Goal: Check status: Check status

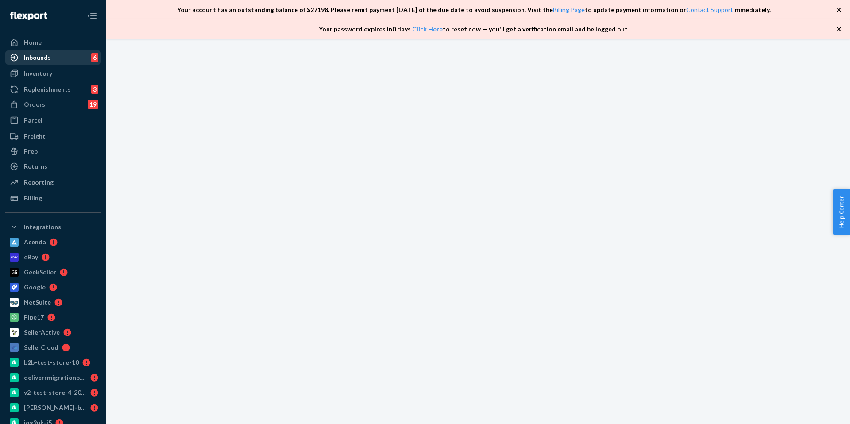
click at [55, 58] on div "Inbounds 6" at bounding box center [53, 57] width 94 height 12
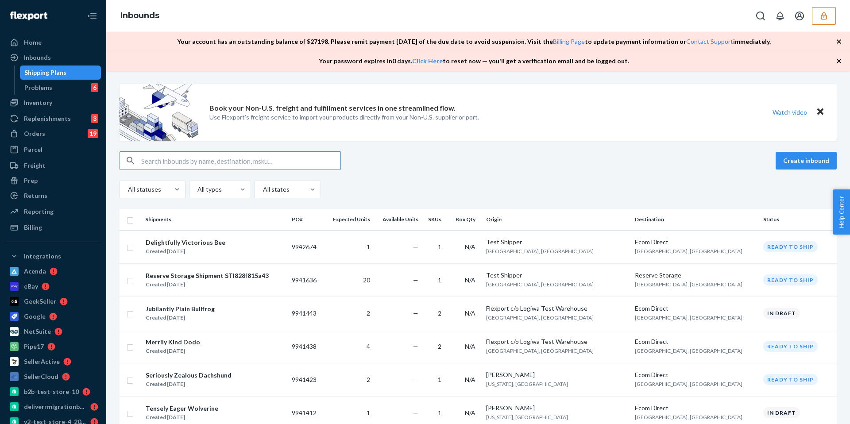
click at [815, 20] on button "button" at bounding box center [823, 16] width 24 height 18
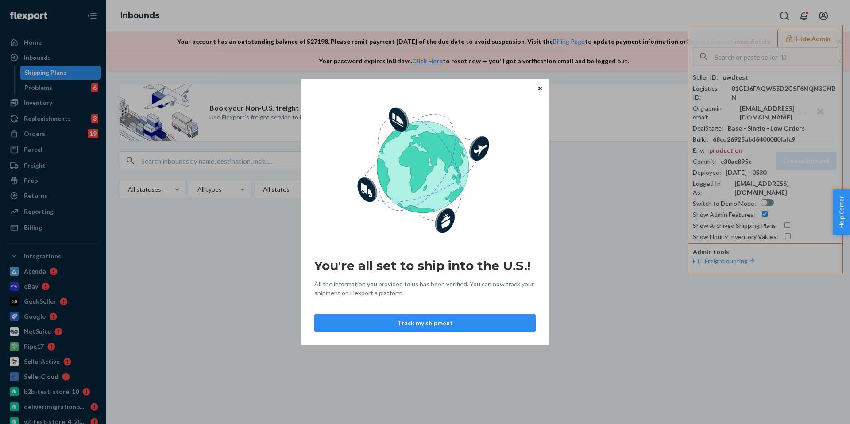
click at [748, 53] on div "You're all set to ship into the U.S.! All the information you provided to us ha…" at bounding box center [425, 212] width 850 height 424
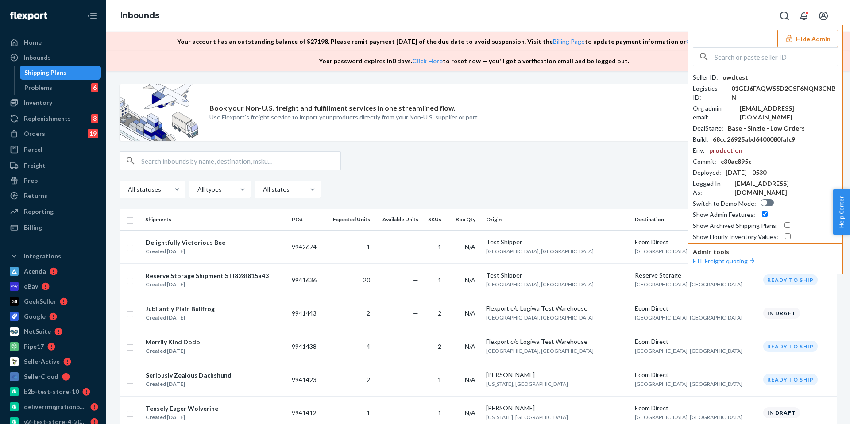
click at [737, 57] on input "text" at bounding box center [775, 57] width 123 height 18
paste input "alexandrathehumbleco"
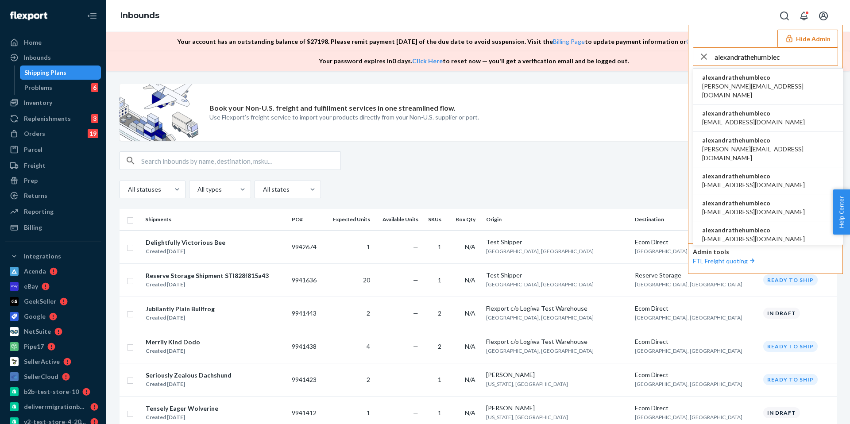
type input "alexandrathehumblec"
click at [742, 85] on span "alexandra@thehumble.co" at bounding box center [768, 91] width 132 height 18
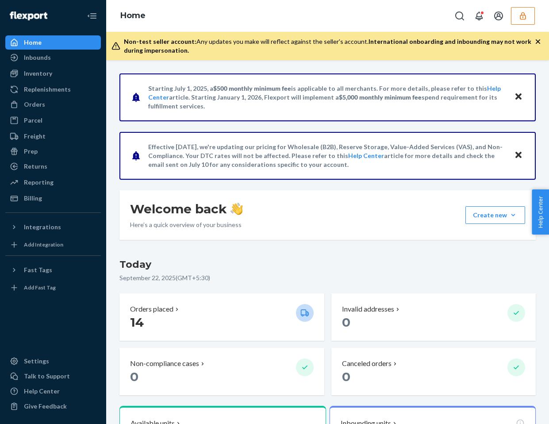
click at [533, 40] on div "Non-test seller account: Any updates you make will reflect against the seller's…" at bounding box center [329, 46] width 411 height 18
click at [534, 40] on icon "button" at bounding box center [538, 41] width 9 height 9
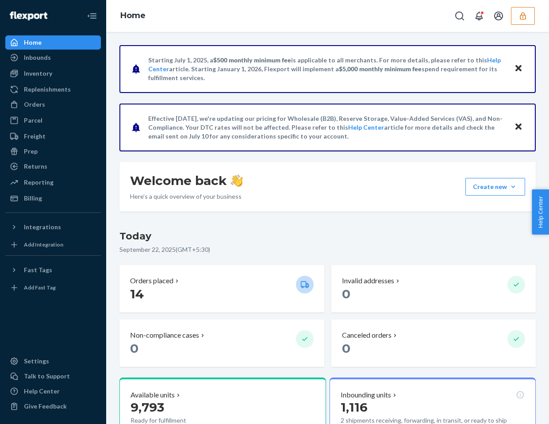
click at [522, 67] on button "Close" at bounding box center [519, 68] width 12 height 13
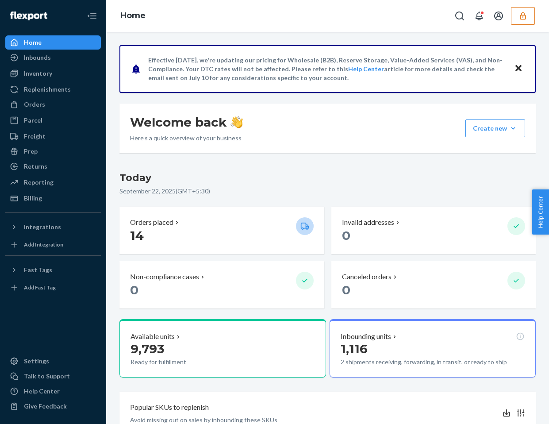
click at [520, 70] on icon "Close" at bounding box center [518, 68] width 6 height 6
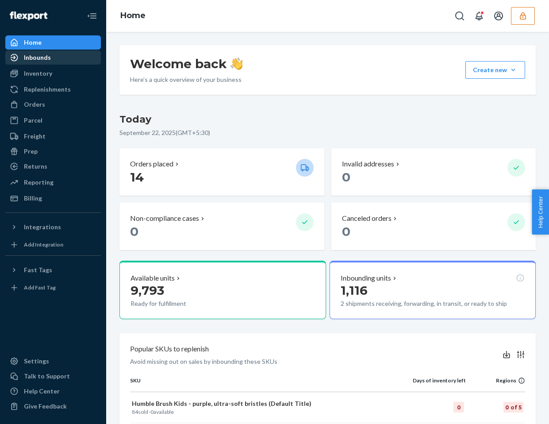
click at [21, 63] on div "Inbounds" at bounding box center [53, 57] width 94 height 12
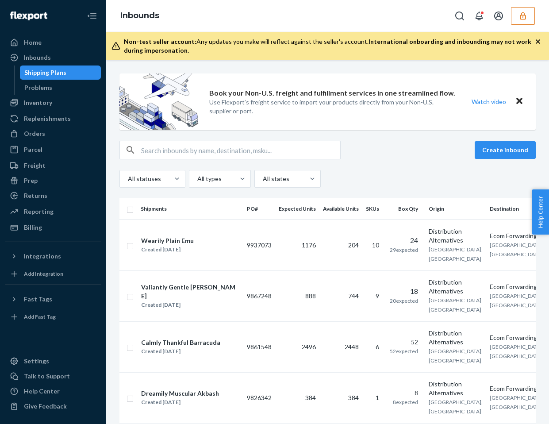
click at [517, 17] on button "button" at bounding box center [523, 16] width 24 height 18
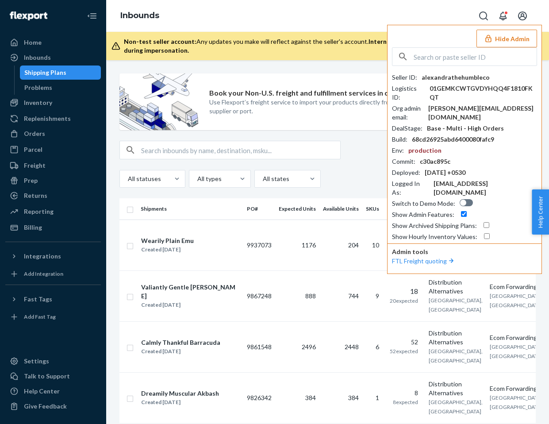
click at [507, 40] on button "Hide Admin" at bounding box center [507, 39] width 61 height 18
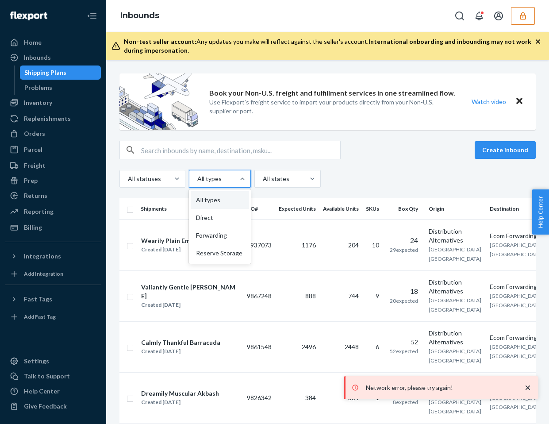
click at [227, 175] on div at bounding box center [218, 178] width 45 height 11
click at [197, 175] on input "option All types focused, 1 of 4. 4 results available. Use Up and Down to choos…" at bounding box center [196, 178] width 1 height 9
click at [219, 254] on div "Reserve Storage" at bounding box center [220, 253] width 58 height 18
click at [197, 183] on input "option Reserve Storage focused, 4 of 4. 4 results available. Use Up and Down to…" at bounding box center [196, 178] width 1 height 9
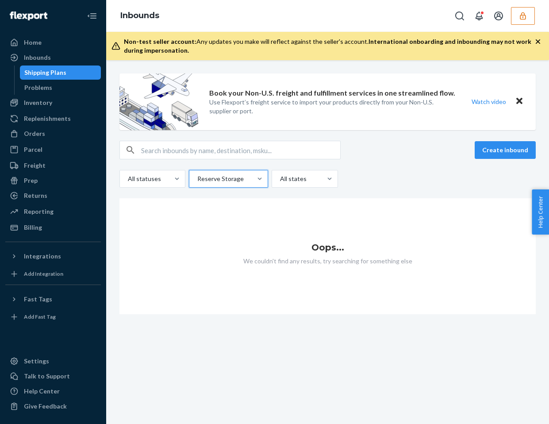
click at [521, 100] on icon "Close" at bounding box center [519, 101] width 6 height 6
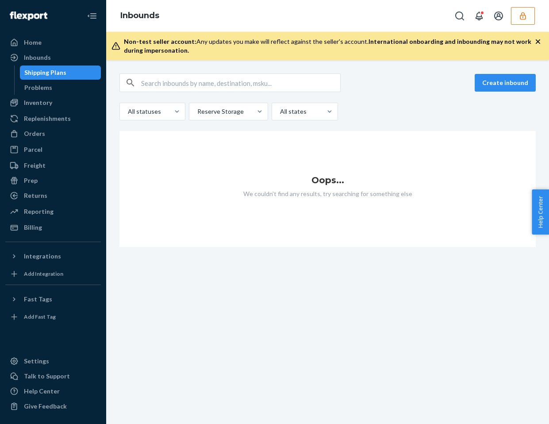
click at [536, 40] on icon "button" at bounding box center [538, 41] width 4 height 4
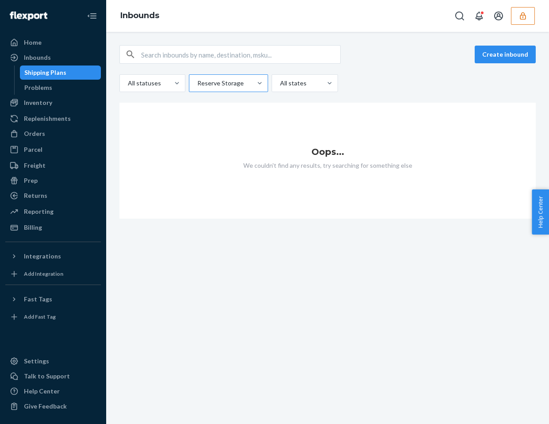
click at [242, 87] on div at bounding box center [227, 83] width 62 height 11
click at [197, 87] on input "Reserve Storage" at bounding box center [196, 83] width 1 height 9
click at [220, 154] on div "Reserve Storage" at bounding box center [229, 158] width 76 height 18
click at [197, 88] on input "option Reserve Storage, selected. option Reserve Storage focused, 4 of 4. 4 res…" at bounding box center [196, 83] width 1 height 9
click at [213, 76] on div "Reserve Storage" at bounding box center [220, 83] width 62 height 16
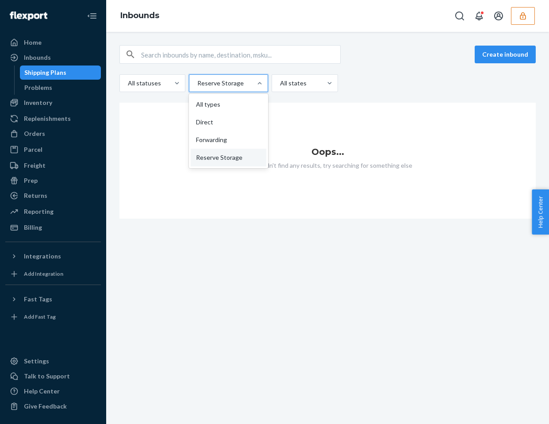
click at [197, 79] on input "option Reserve Storage, selected. option All types focused, 0 of 4. 4 results a…" at bounding box center [196, 83] width 1 height 9
click at [213, 106] on div "All types" at bounding box center [229, 105] width 76 height 18
click at [197, 88] on input "option Reserve Storage, selected. option All types focused, 0 of 4. 4 results a…" at bounding box center [196, 83] width 1 height 9
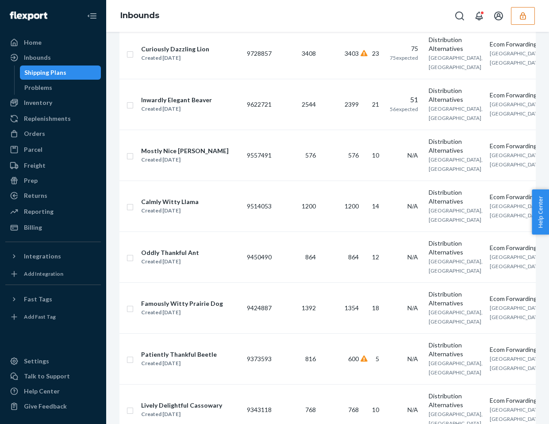
scroll to position [1001, 0]
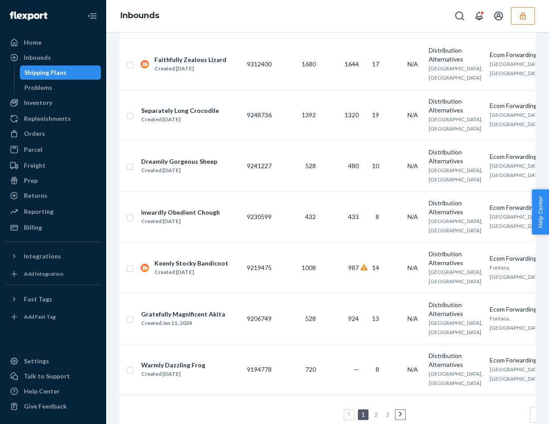
click at [373, 411] on link "2" at bounding box center [376, 415] width 7 height 8
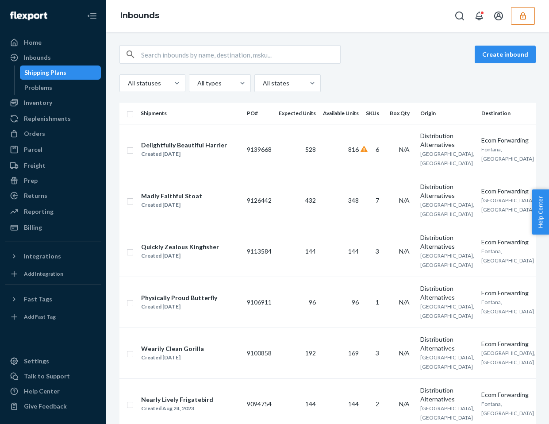
click at [525, 10] on button "button" at bounding box center [523, 16] width 24 height 18
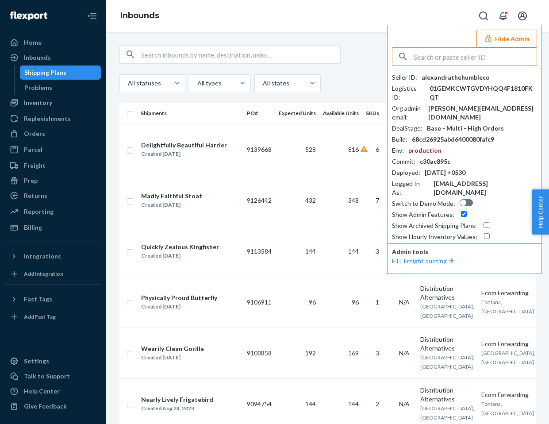
click at [497, 36] on button "Hide Admin" at bounding box center [507, 39] width 61 height 18
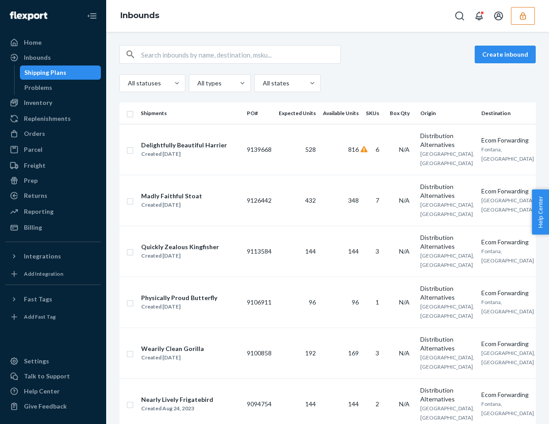
click at [152, 54] on input "text" at bounding box center [240, 55] width 199 height 18
paste input "889480"
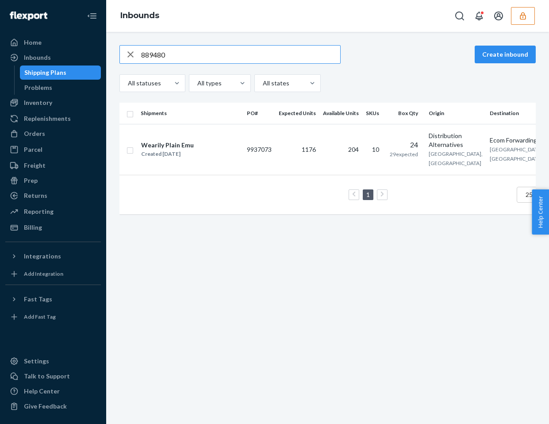
type input "889480"
click at [444, 149] on div "Distribution Alternatives" at bounding box center [456, 140] width 54 height 18
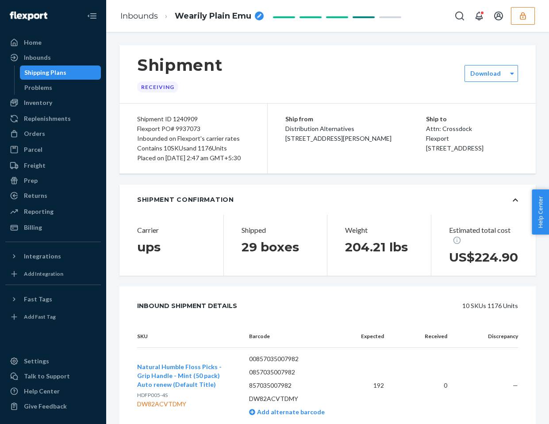
click at [512, 20] on button "button" at bounding box center [523, 16] width 24 height 18
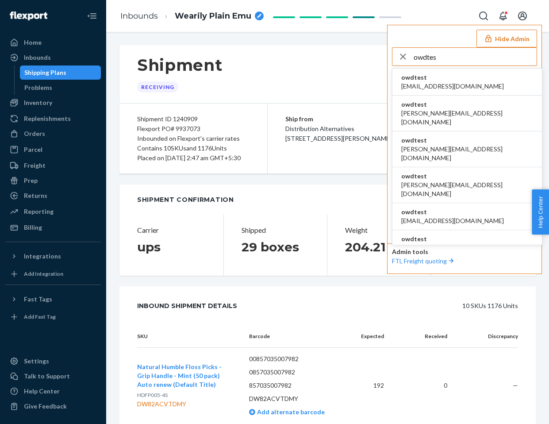
type input "owdtes"
click at [449, 86] on span "asharma2@flexport.com" at bounding box center [452, 86] width 103 height 9
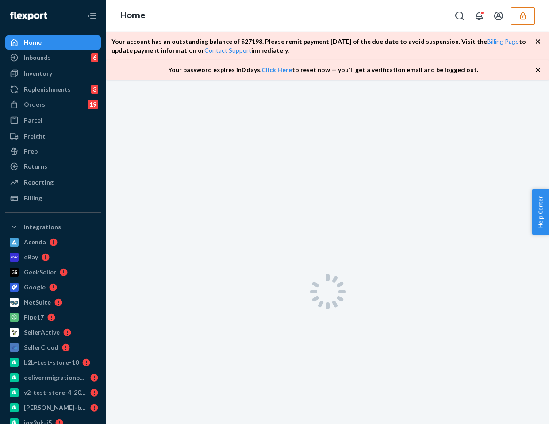
click at [537, 68] on icon "button" at bounding box center [538, 70] width 4 height 4
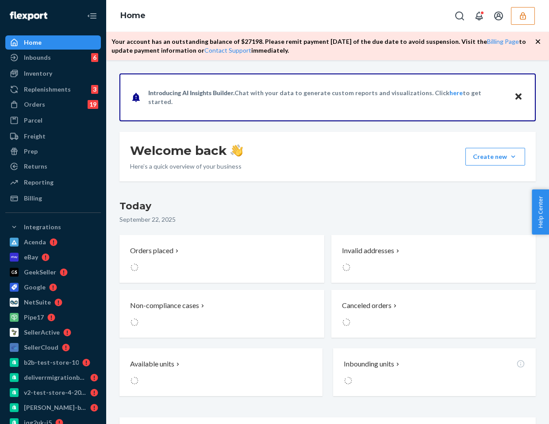
click at [537, 40] on icon "button" at bounding box center [538, 41] width 4 height 4
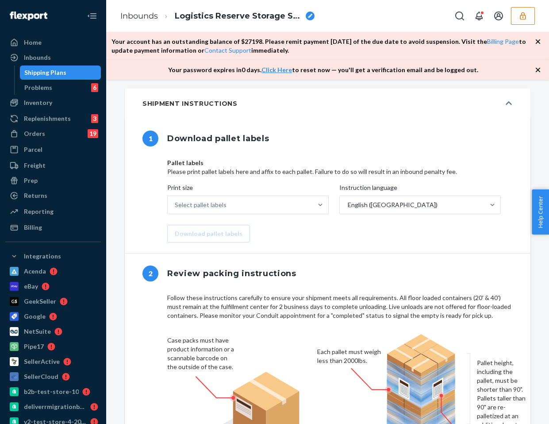
scroll to position [898, 0]
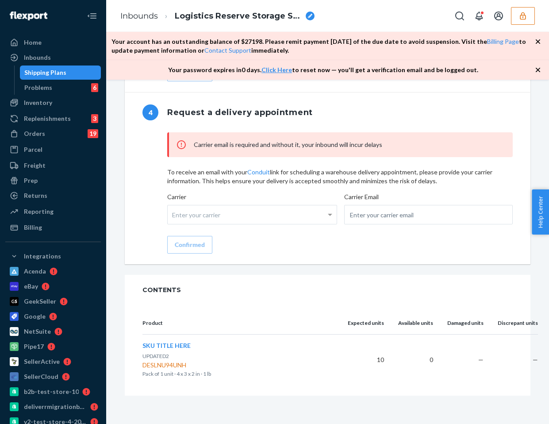
click at [518, 19] on button "button" at bounding box center [523, 16] width 24 height 18
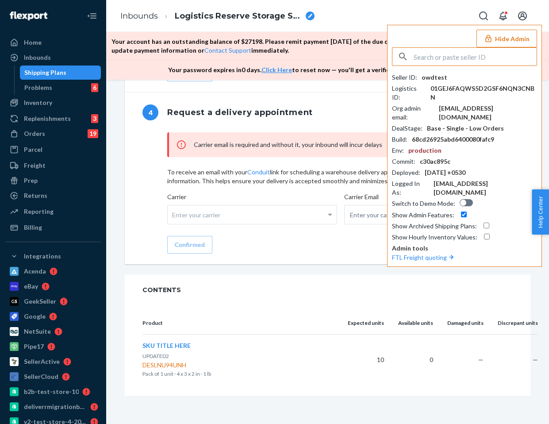
click at [507, 37] on button "Hide Admin" at bounding box center [507, 39] width 61 height 18
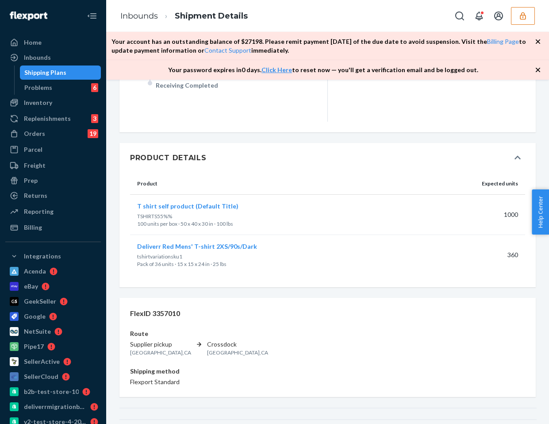
scroll to position [541, 0]
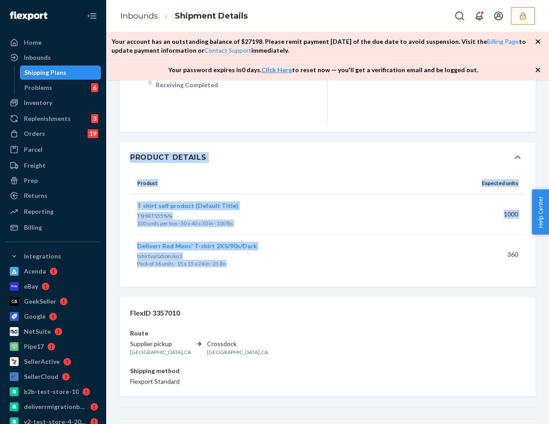
drag, startPoint x: 250, startPoint y: 266, endPoint x: 164, endPoint y: 113, distance: 175.5
click at [308, 113] on div "Status Created [DATE] 7:43 PM GMT+5:30 Receiving Started Receiving Completed" at bounding box center [232, 53] width 191 height 136
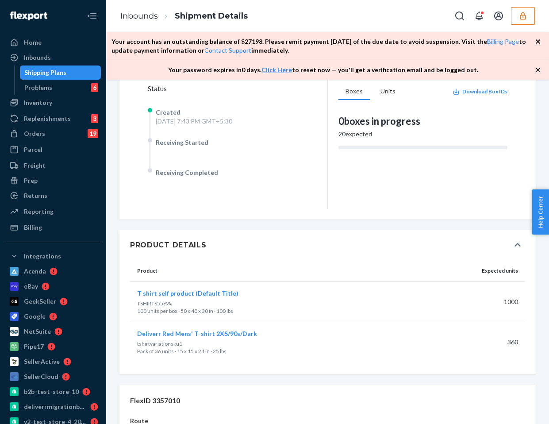
scroll to position [599, 0]
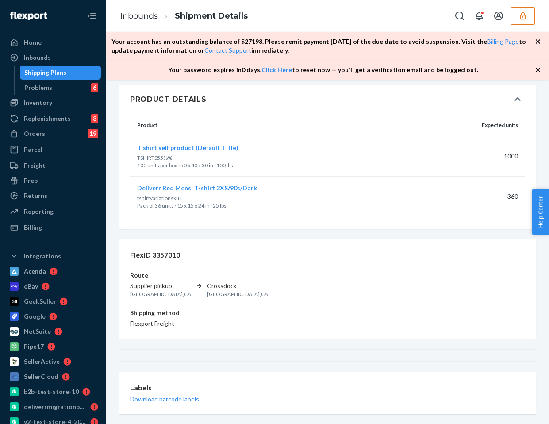
drag, startPoint x: 353, startPoint y: 223, endPoint x: 117, endPoint y: 94, distance: 269.1
click at [154, 96] on h1 "Product Details" at bounding box center [168, 99] width 77 height 11
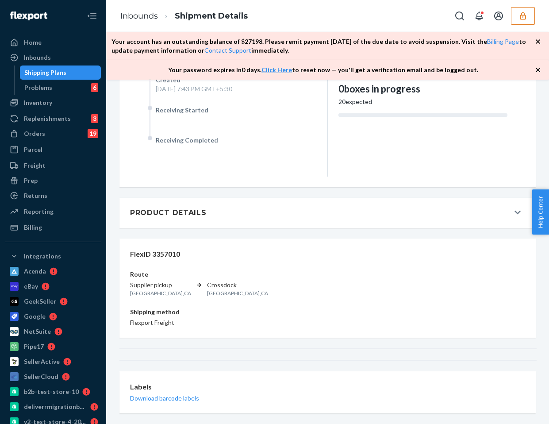
scroll to position [485, 0]
click at [198, 207] on button "Product Details" at bounding box center [327, 214] width 416 height 30
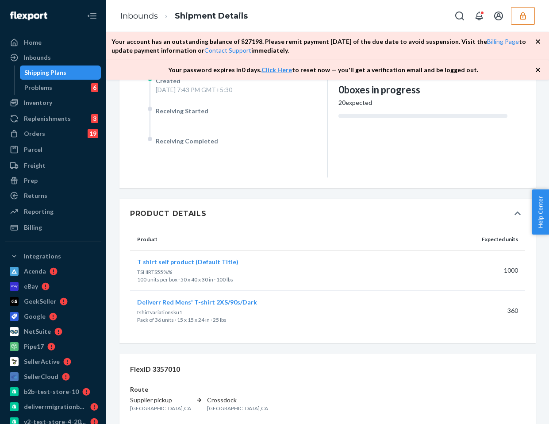
scroll to position [599, 0]
